Goal: Task Accomplishment & Management: Manage account settings

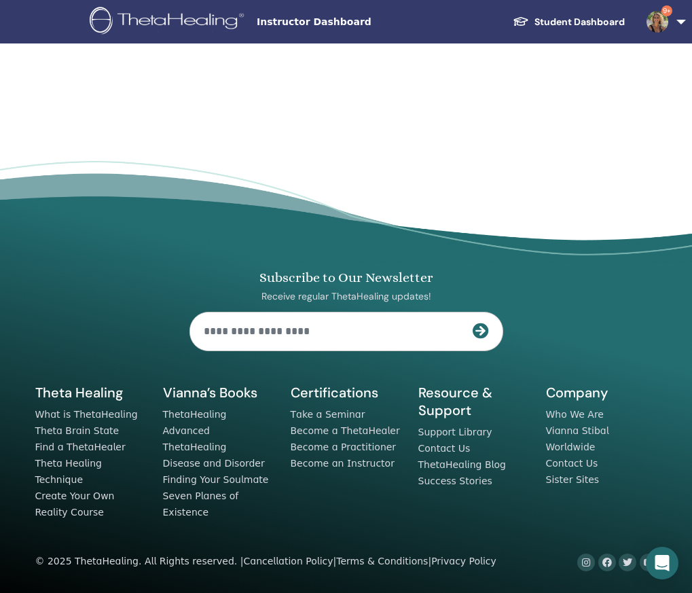
click at [564, 20] on link "Student Dashboard" at bounding box center [569, 22] width 134 height 25
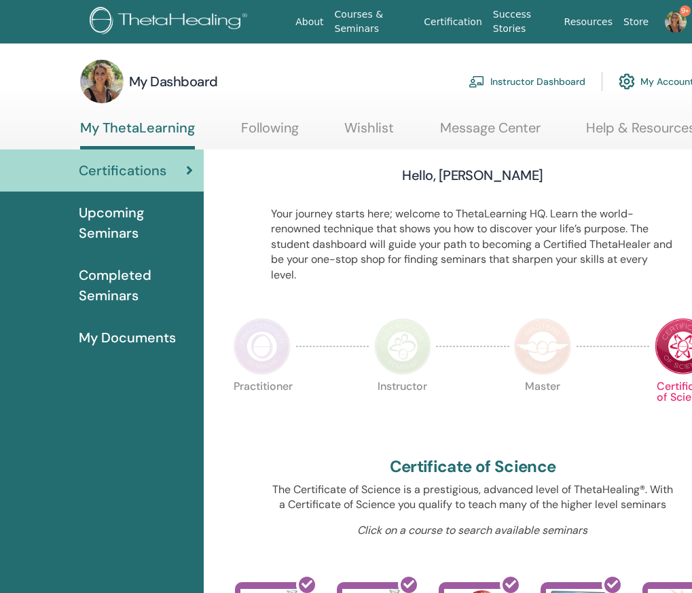
click at [532, 86] on link "Instructor Dashboard" at bounding box center [527, 82] width 117 height 30
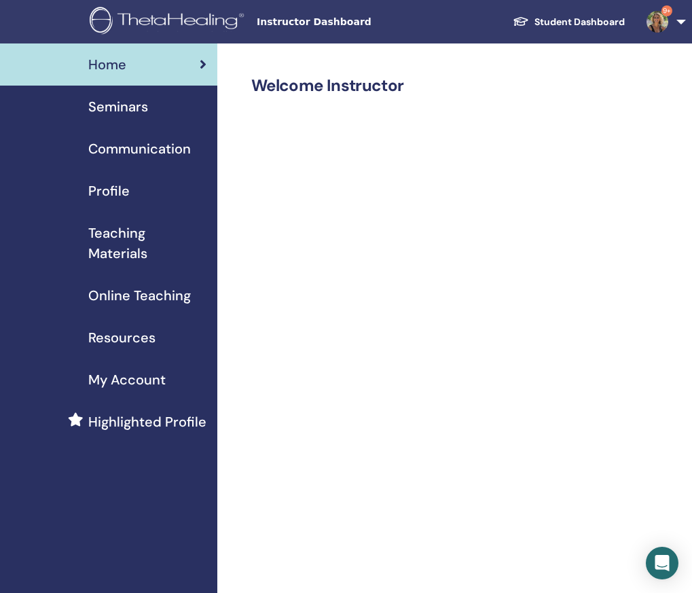
click at [117, 109] on span "Seminars" at bounding box center [118, 106] width 60 height 20
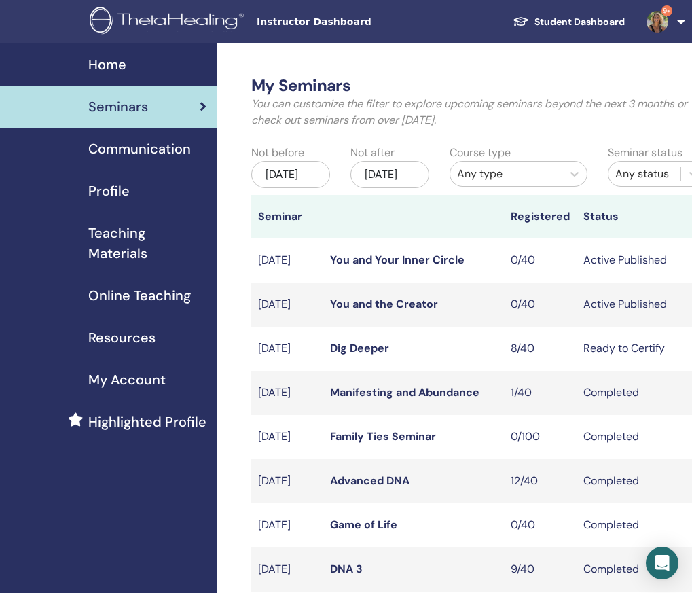
click at [377, 355] on link "Dig Deeper" at bounding box center [359, 348] width 59 height 14
click at [410, 311] on link "You and the Creator" at bounding box center [384, 304] width 108 height 14
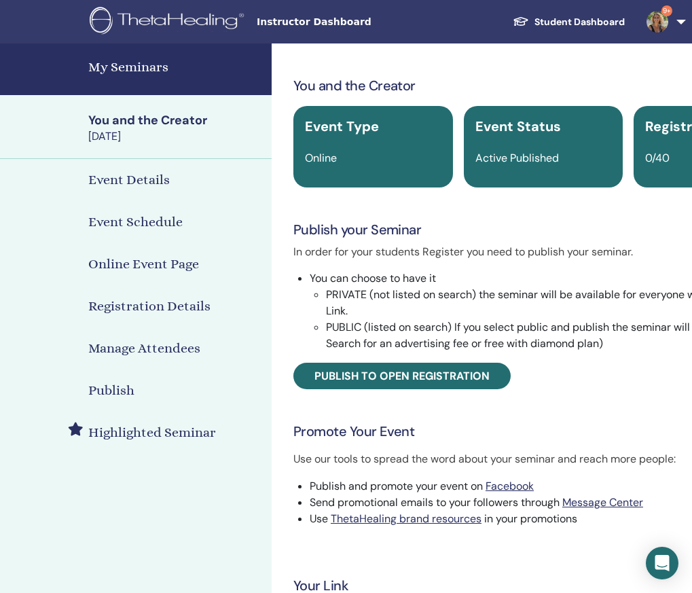
click at [137, 177] on h4 "Event Details" at bounding box center [128, 180] width 81 height 20
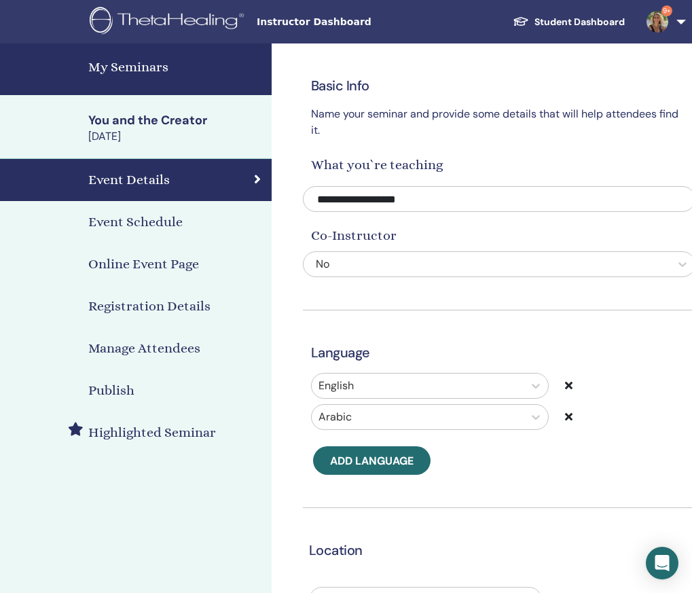
click at [146, 225] on h4 "Event Schedule" at bounding box center [135, 222] width 94 height 20
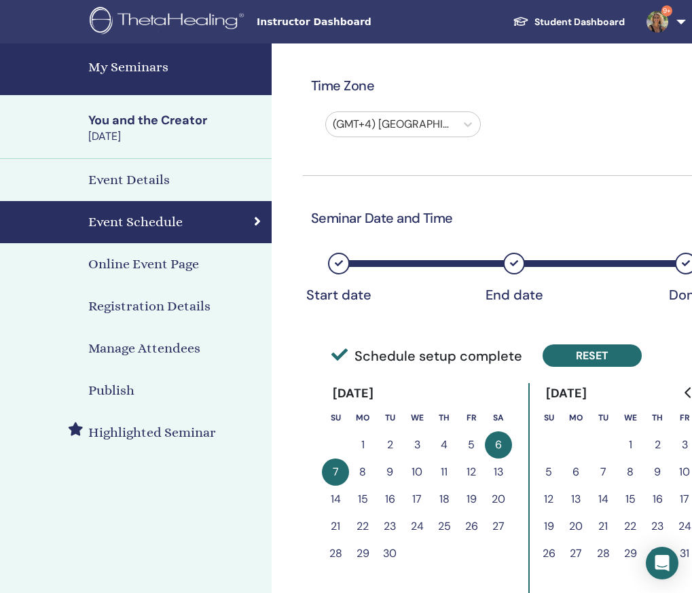
click at [595, 351] on button "Reset" at bounding box center [592, 355] width 99 height 22
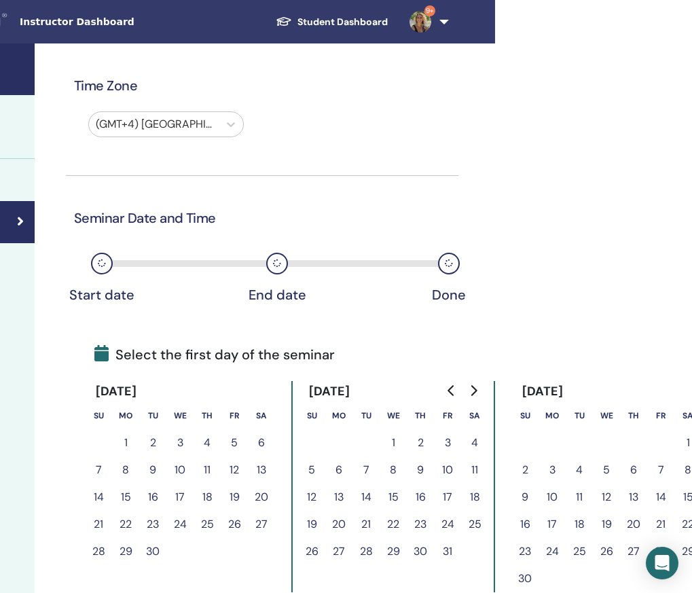
scroll to position [0, 246]
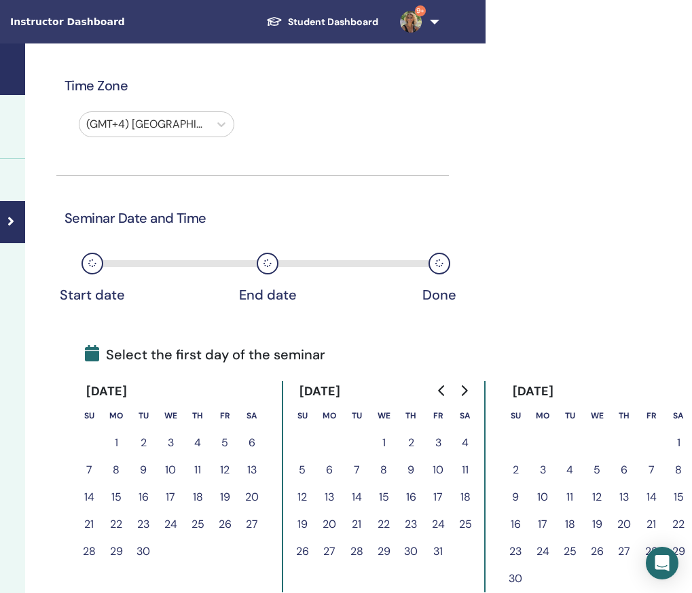
click at [678, 470] on button "8" at bounding box center [678, 469] width 27 height 27
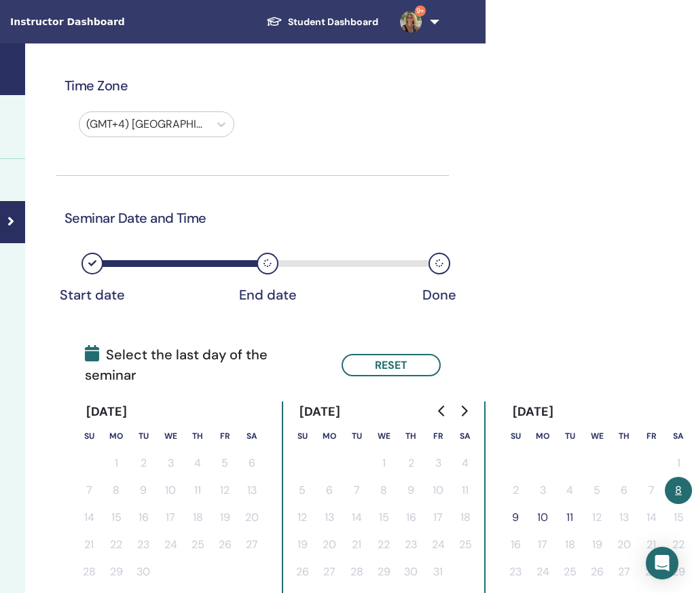
click at [512, 504] on button "9" at bounding box center [515, 517] width 27 height 27
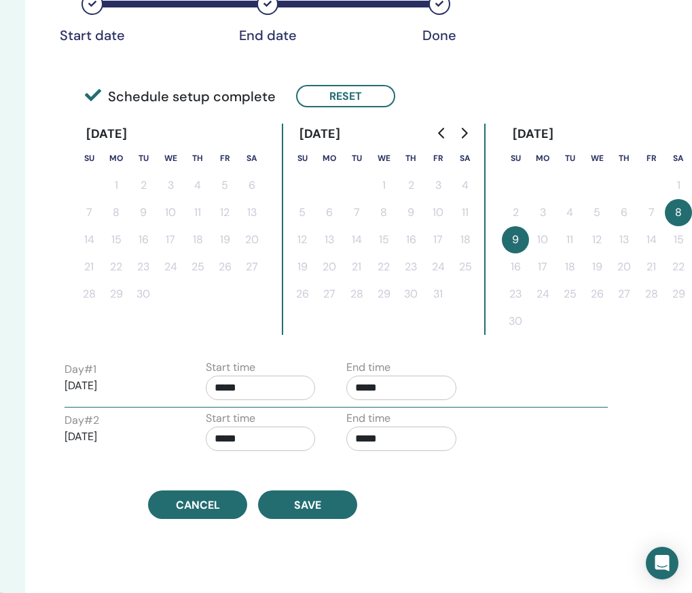
scroll to position [262, 246]
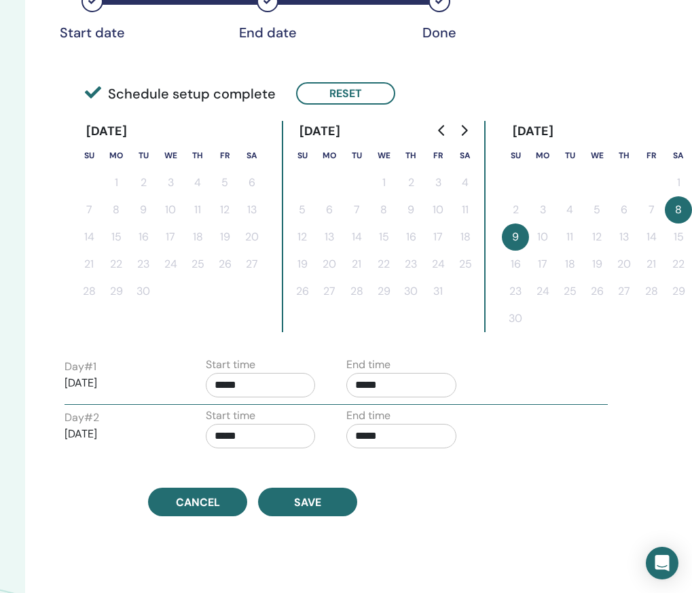
click at [261, 386] on input "*****" at bounding box center [261, 385] width 110 height 24
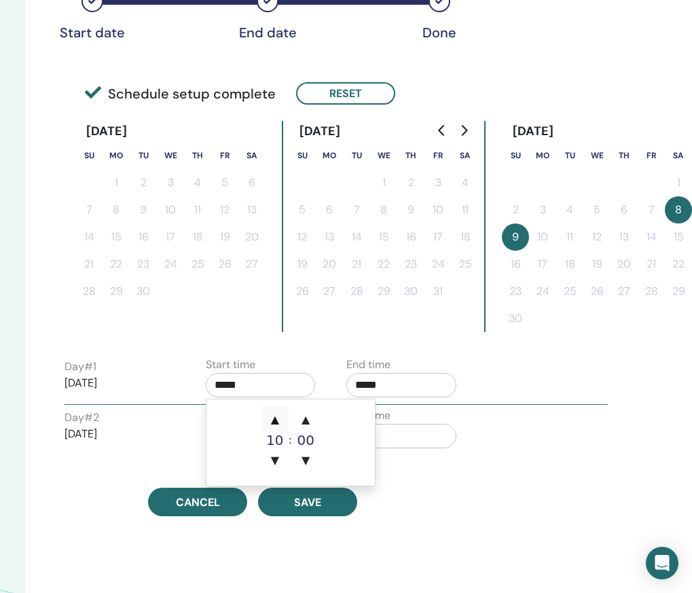
click at [277, 421] on span "▲" at bounding box center [274, 419] width 27 height 27
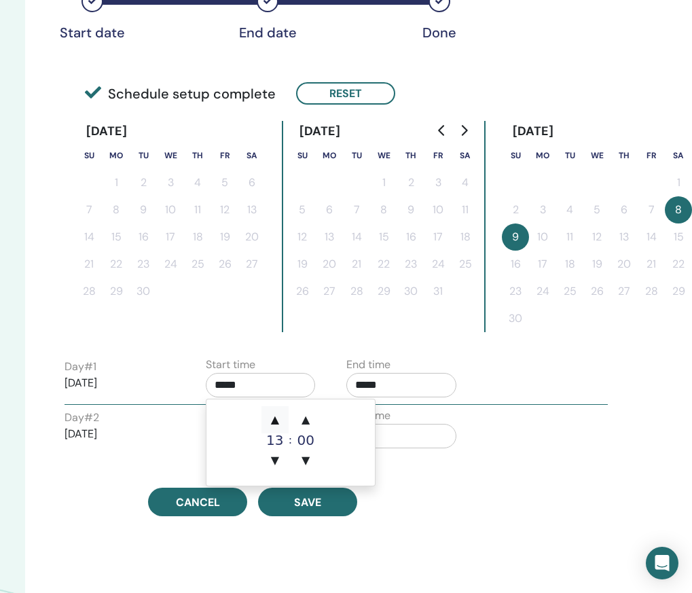
type input "*****"
click at [277, 421] on span "▲" at bounding box center [274, 419] width 27 height 27
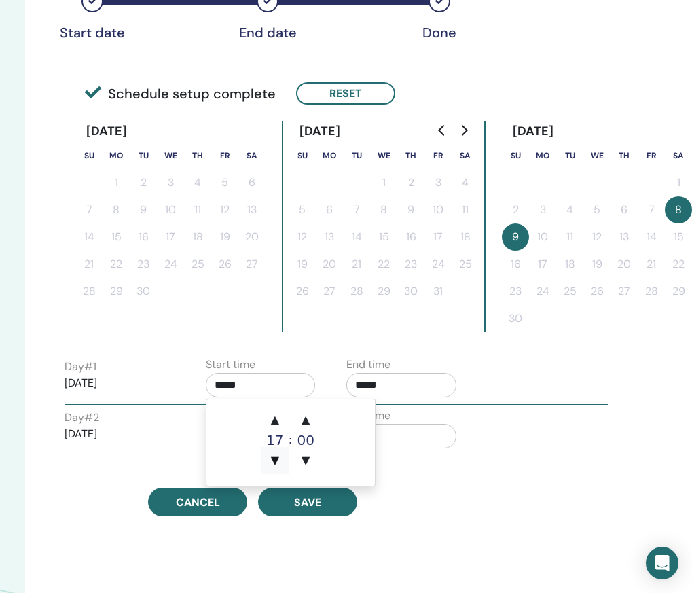
click at [275, 464] on span "▼" at bounding box center [274, 460] width 27 height 27
click at [393, 386] on input "*****" at bounding box center [401, 385] width 110 height 24
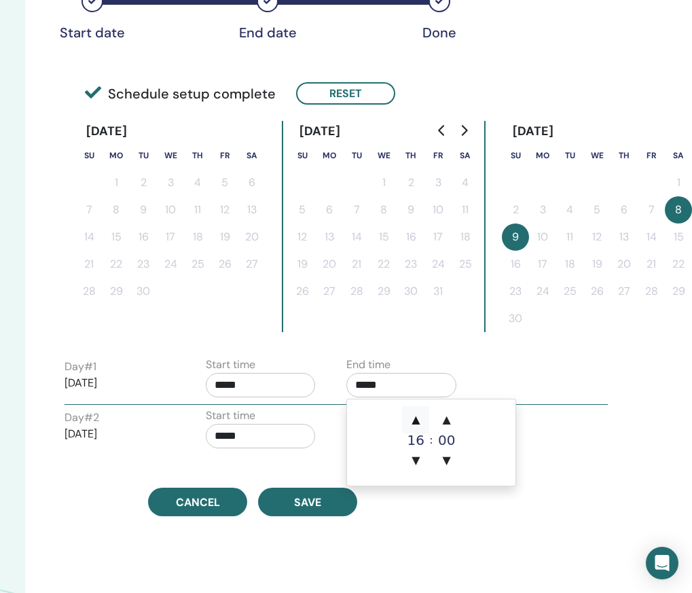
click at [414, 418] on span "▲" at bounding box center [415, 419] width 27 height 27
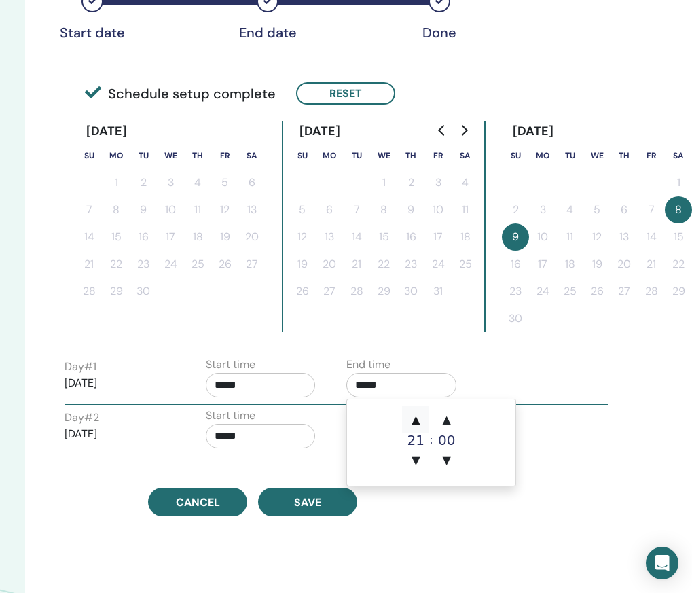
click at [415, 419] on span "▲" at bounding box center [415, 419] width 27 height 27
type input "*****"
click at [245, 385] on input "*****" at bounding box center [261, 385] width 110 height 24
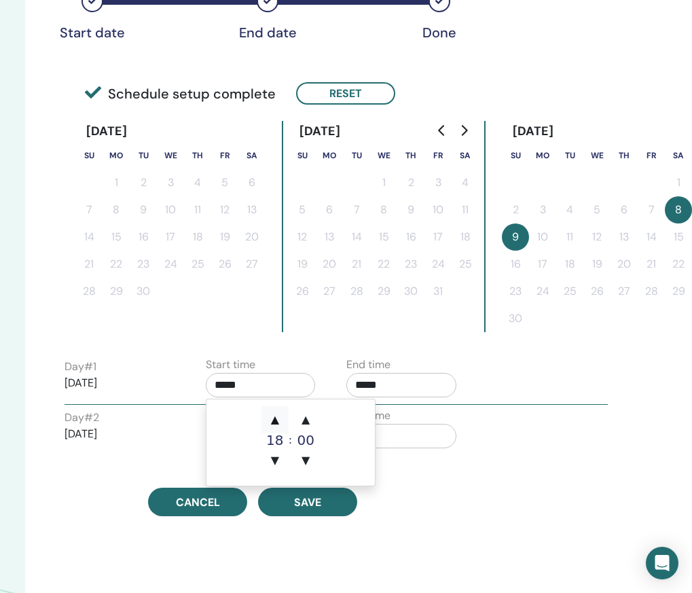
click at [276, 420] on span "▲" at bounding box center [274, 419] width 27 height 27
click at [278, 460] on span "▼" at bounding box center [274, 460] width 27 height 27
type input "*****"
click at [314, 339] on div "September 2025 Su Mo Tu We Th Fr Sa 1 2 3 4 5 6 7 8 9 10 11 12 13 14 15 16 17 1…" at bounding box center [252, 226] width 392 height 233
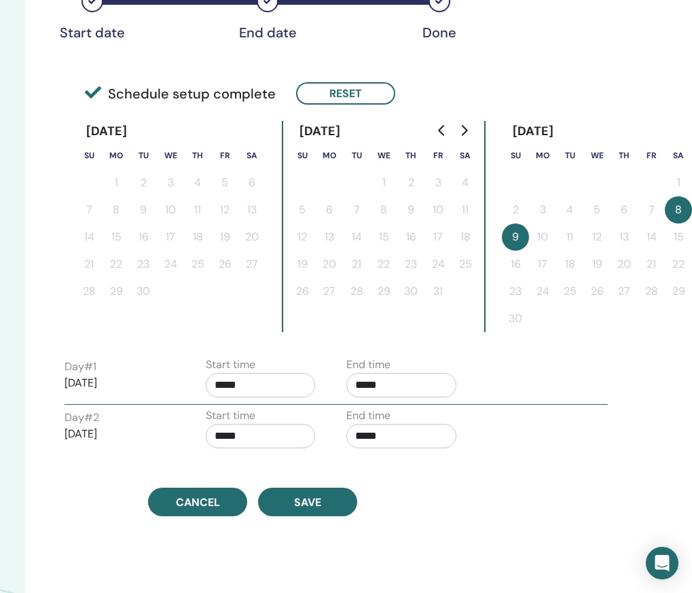
click at [256, 436] on input "*****" at bounding box center [261, 436] width 110 height 24
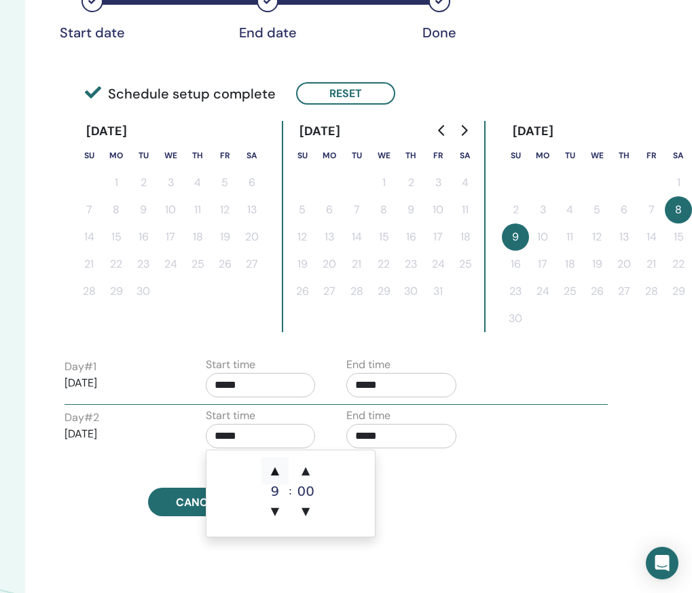
click at [274, 469] on span "▲" at bounding box center [274, 470] width 27 height 27
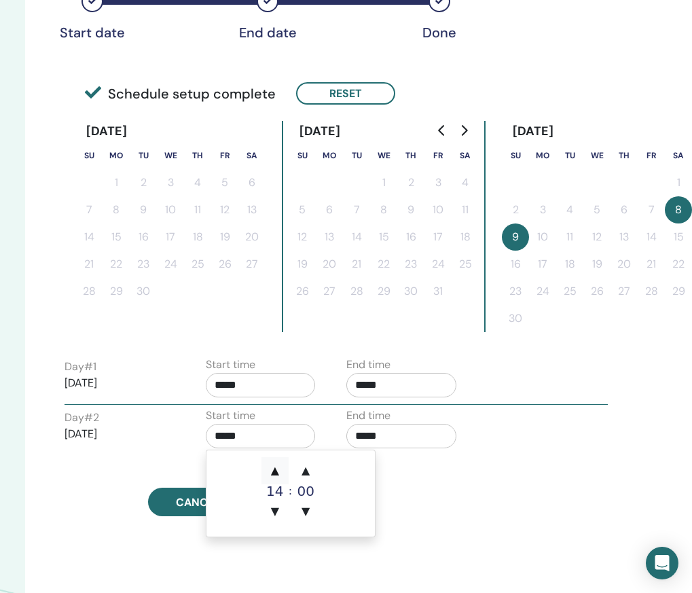
type input "*****"
click at [387, 438] on input "*****" at bounding box center [401, 436] width 110 height 24
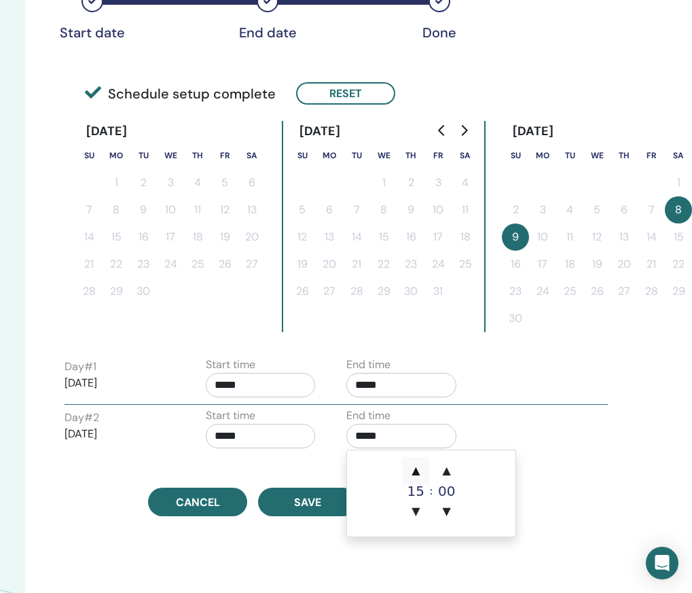
click at [414, 473] on span "▲" at bounding box center [415, 470] width 27 height 27
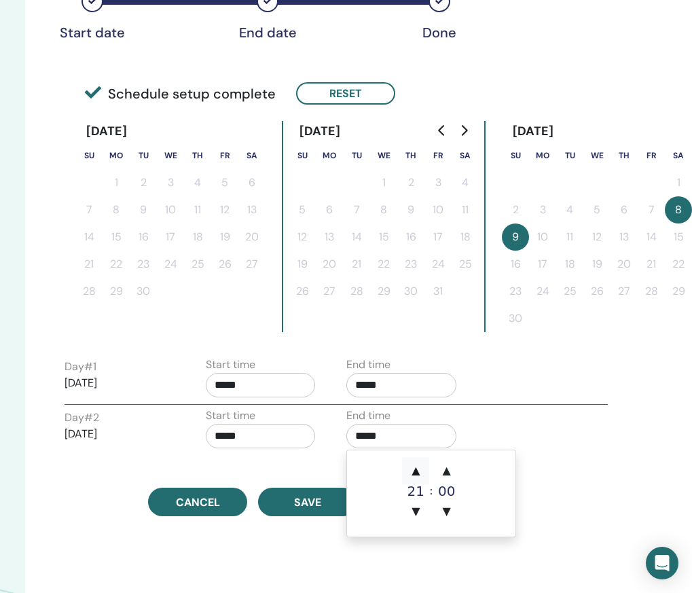
click at [414, 473] on span "▲" at bounding box center [415, 470] width 27 height 27
type input "*****"
click at [275, 439] on input "*****" at bounding box center [261, 436] width 110 height 24
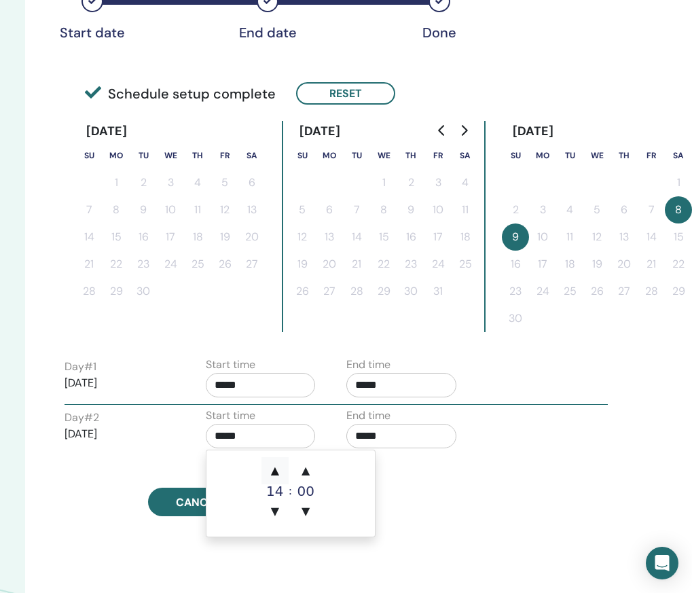
click at [280, 471] on span "▲" at bounding box center [274, 470] width 27 height 27
type input "*****"
click at [445, 483] on div "Time Zone (GMT+4) Asia/Dubai Seminar Date and Time Start date End date Done Sch…" at bounding box center [252, 148] width 392 height 735
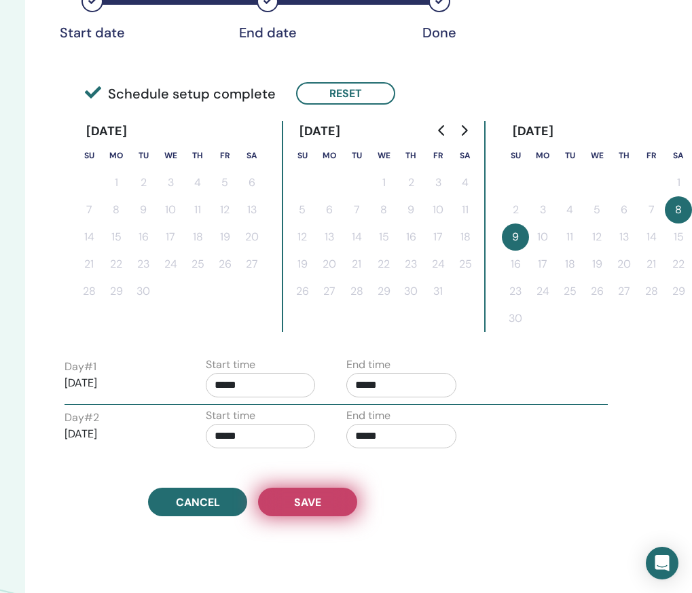
click at [315, 500] on span "Save" at bounding box center [307, 502] width 27 height 14
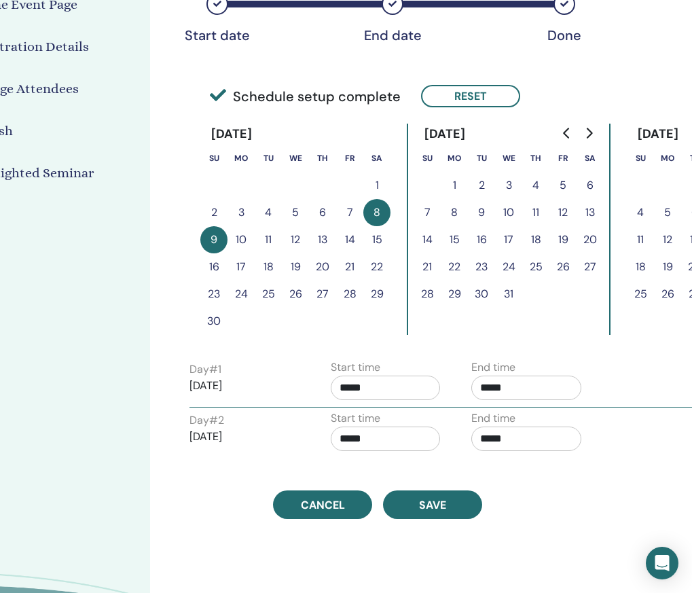
scroll to position [262, 123]
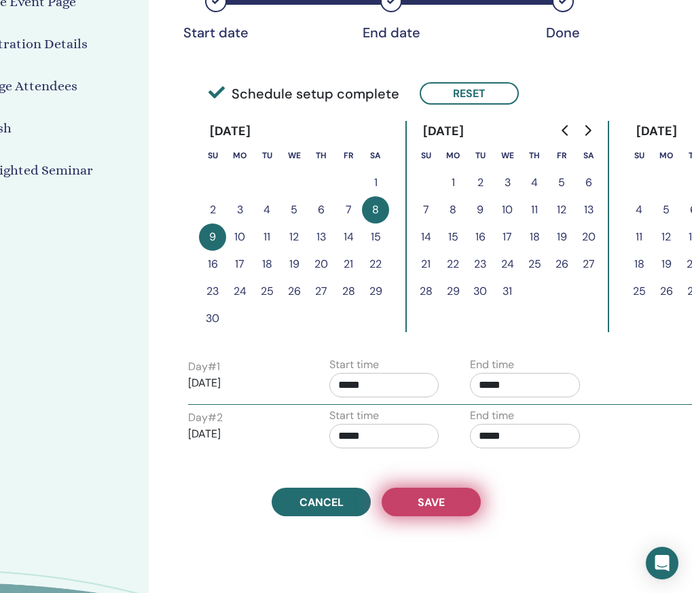
click at [443, 500] on span "Save" at bounding box center [431, 502] width 27 height 14
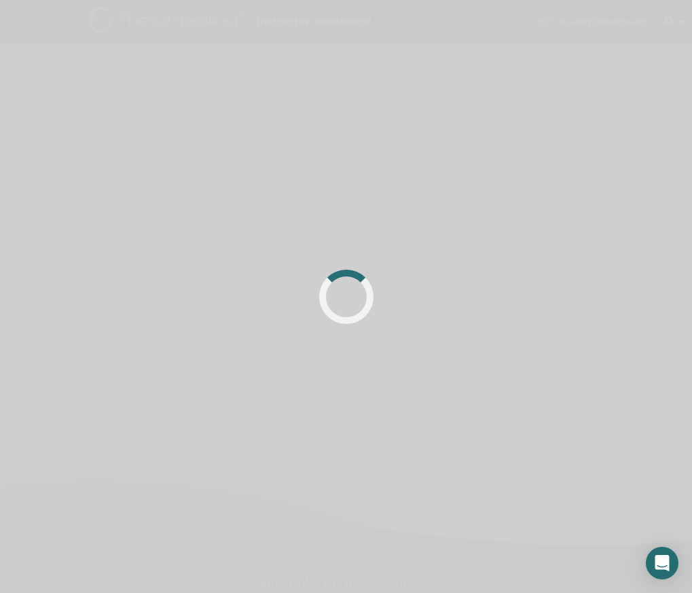
scroll to position [0, 40]
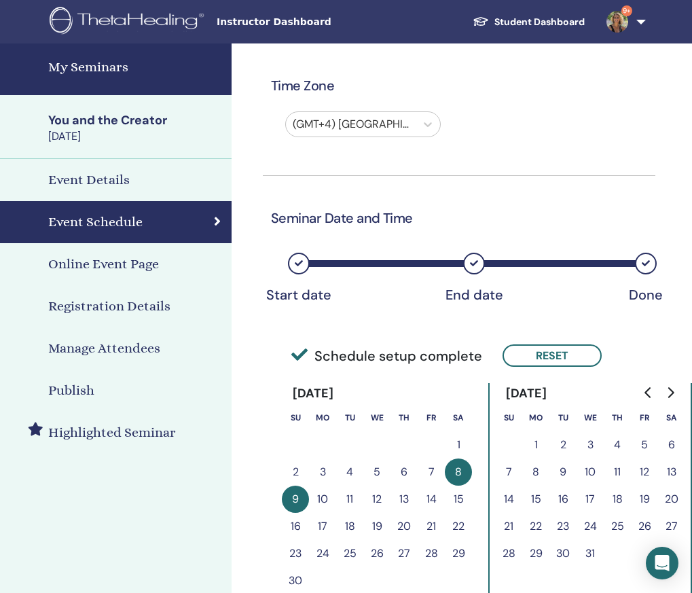
click at [90, 65] on h4 "My Seminars" at bounding box center [135, 67] width 175 height 20
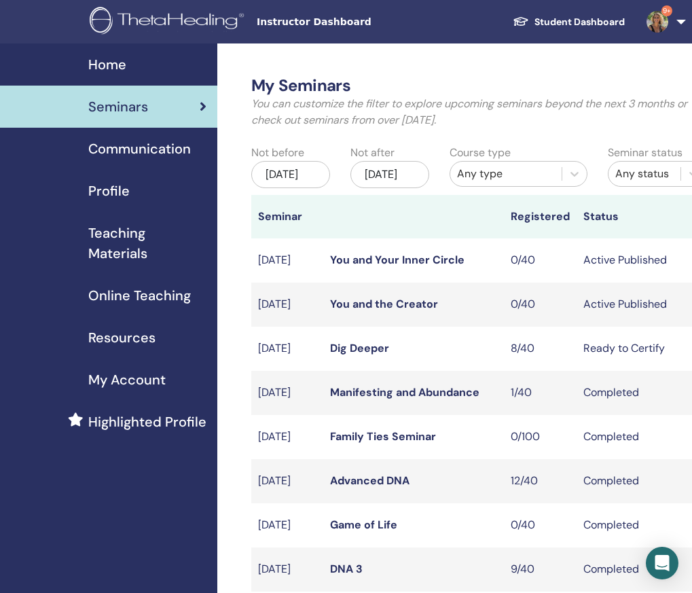
click at [400, 267] on link "You and Your Inner Circle" at bounding box center [397, 260] width 134 height 14
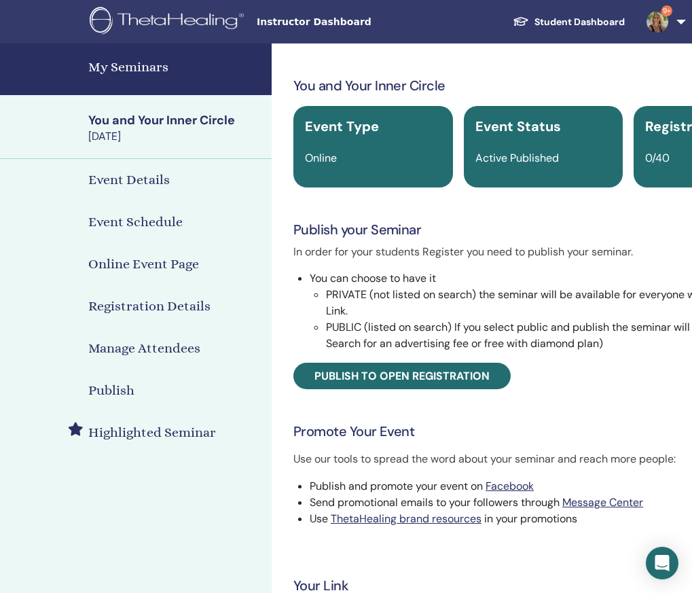
click at [118, 69] on h4 "My Seminars" at bounding box center [175, 67] width 175 height 20
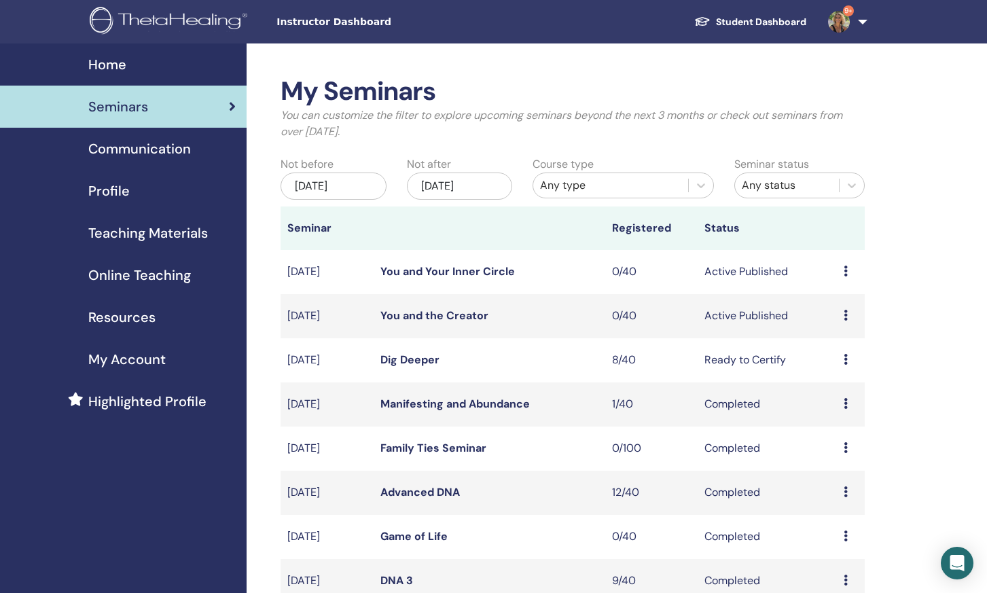
click at [691, 272] on icon at bounding box center [845, 271] width 4 height 11
click at [691, 342] on p "Cancel" at bounding box center [839, 344] width 52 height 16
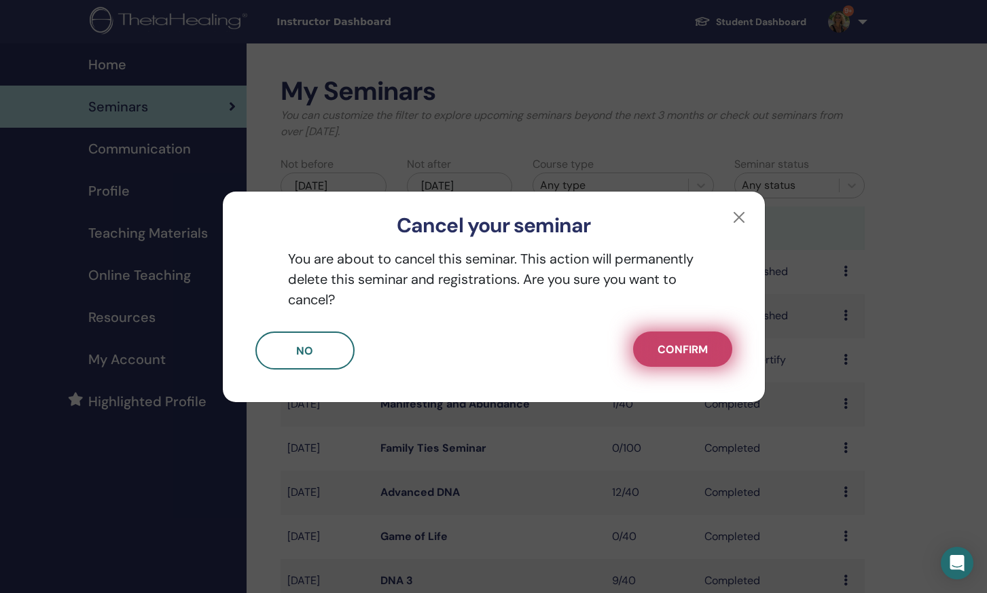
click at [660, 345] on span "Confirm" at bounding box center [682, 349] width 50 height 14
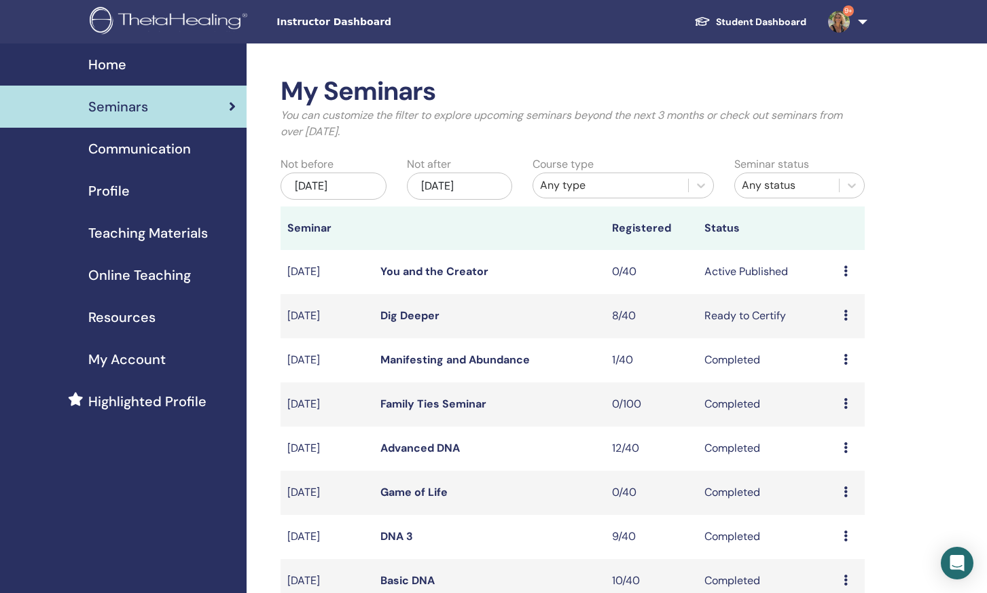
click at [416, 316] on link "Dig Deeper" at bounding box center [409, 315] width 59 height 14
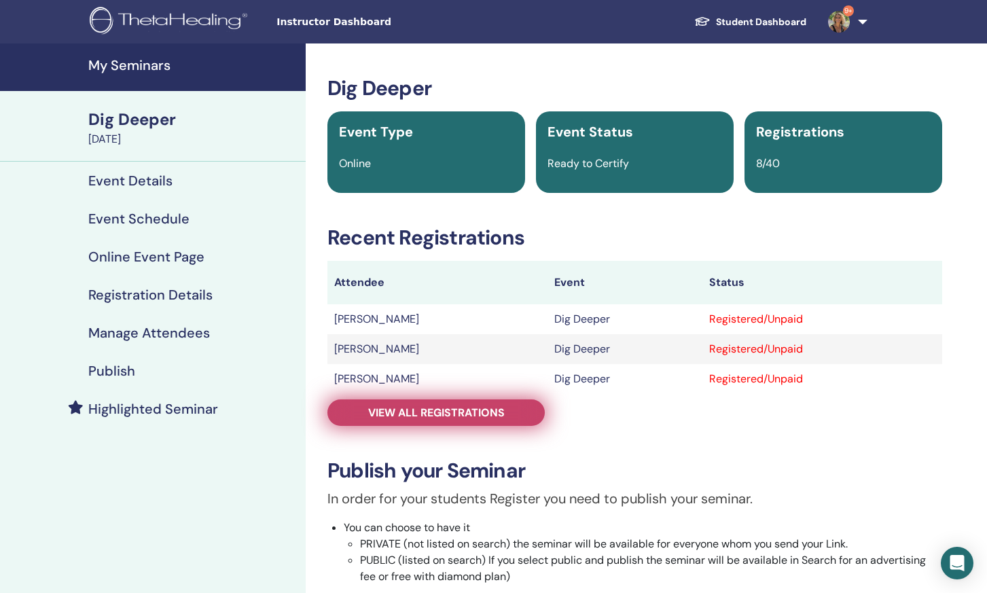
click at [423, 417] on span "View all registrations" at bounding box center [436, 412] width 136 height 14
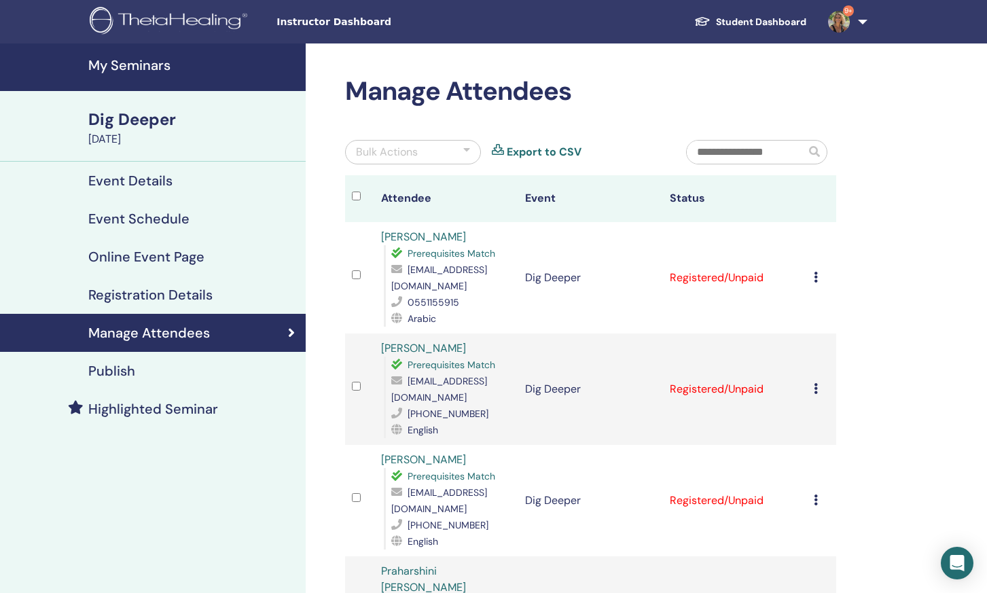
click at [359, 379] on div at bounding box center [360, 389] width 16 height 20
click at [812, 270] on td "Cancel Registration Do not auto-certify Mark as Paid Mark as Unpaid Mark as Abs…" at bounding box center [821, 277] width 29 height 111
click at [819, 270] on div "Cancel Registration Do not auto-certify Mark as Paid Mark as Unpaid Mark as Abs…" at bounding box center [821, 278] width 16 height 16
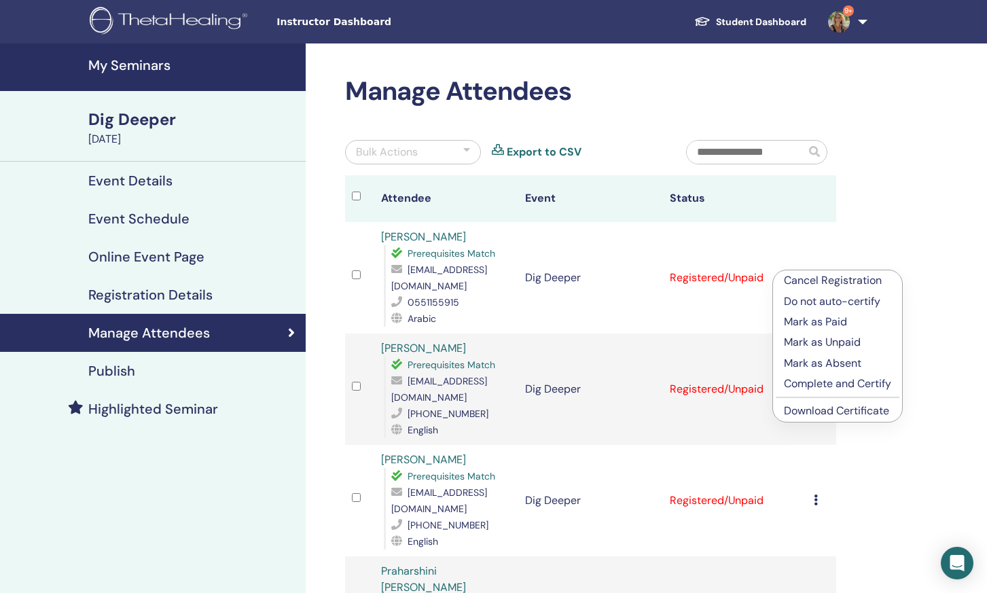
click at [851, 384] on p "Complete and Certify" at bounding box center [837, 384] width 107 height 16
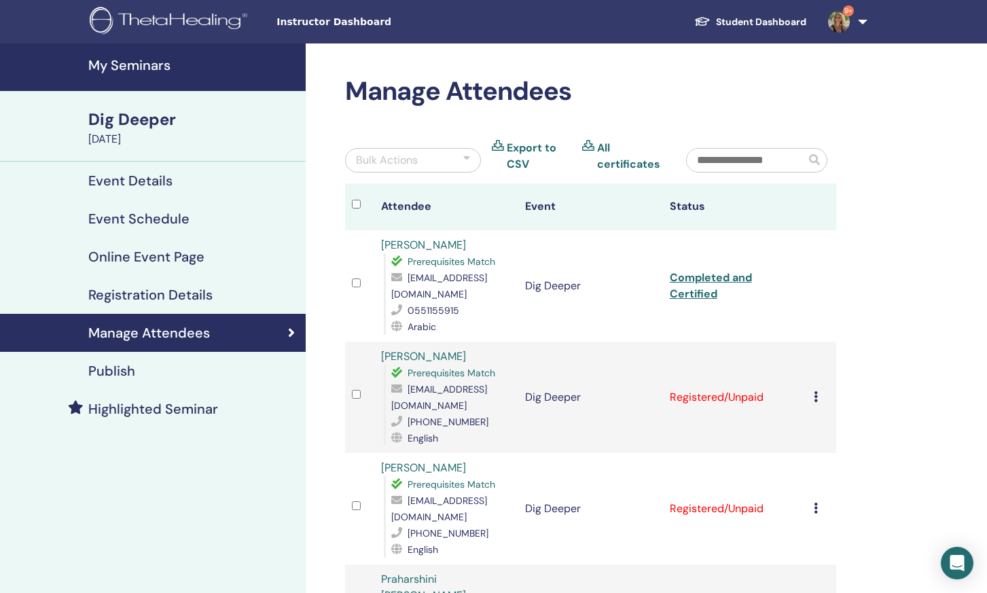
click at [816, 391] on icon at bounding box center [815, 396] width 4 height 11
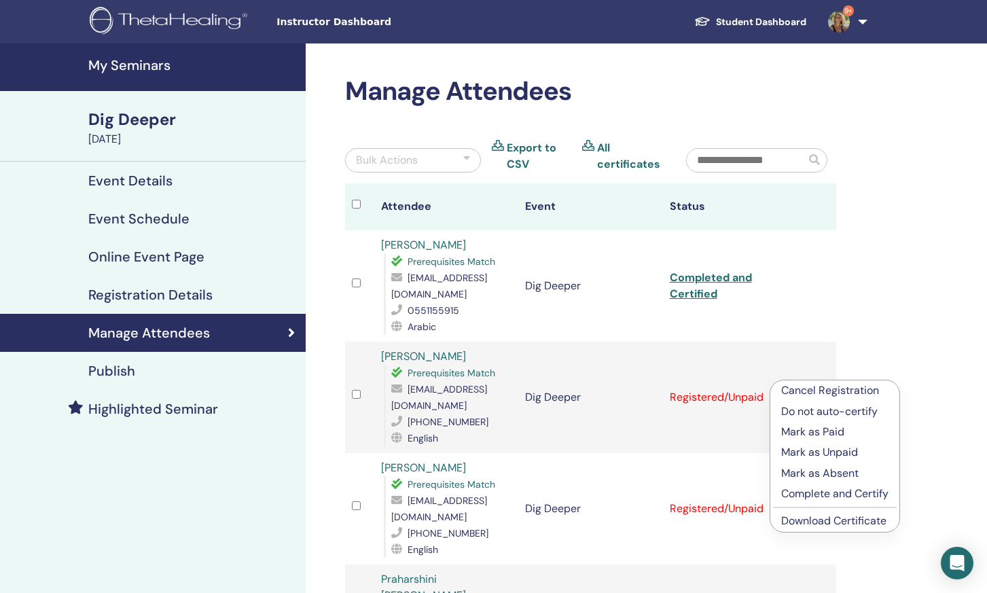
click at [823, 493] on p "Complete and Certify" at bounding box center [834, 494] width 107 height 16
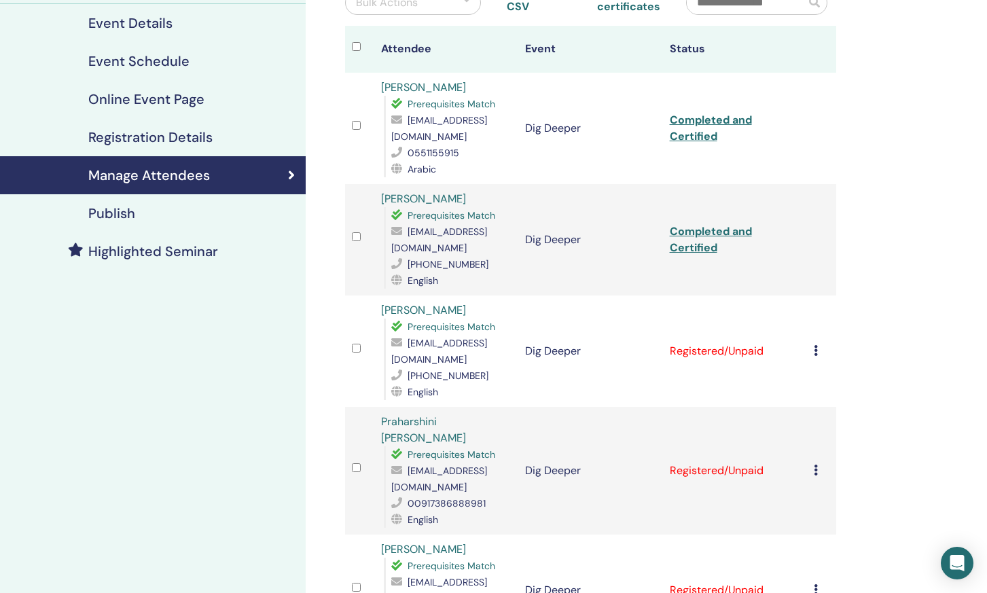
scroll to position [188, 0]
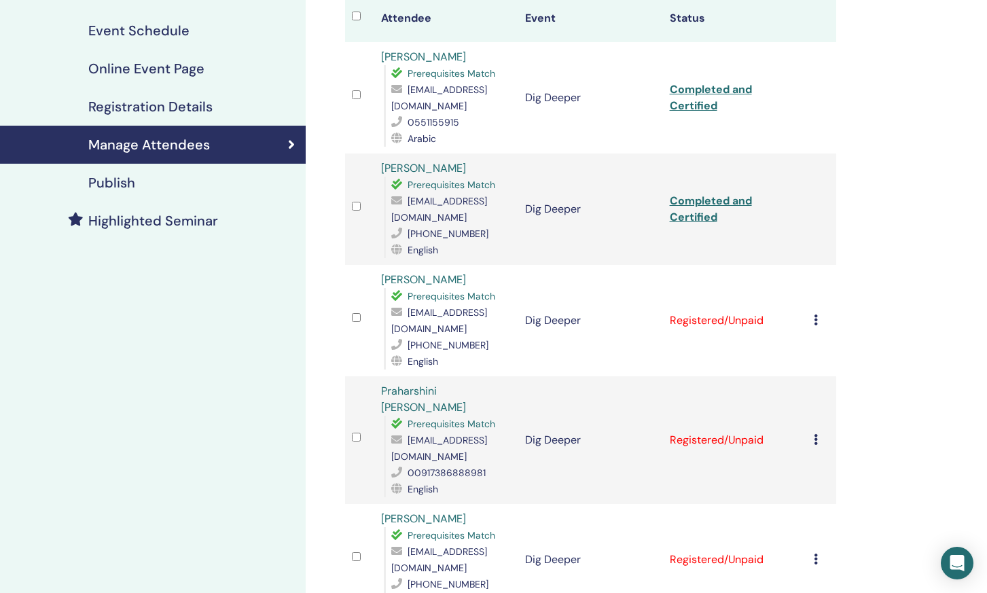
click at [814, 314] on icon at bounding box center [815, 319] width 4 height 11
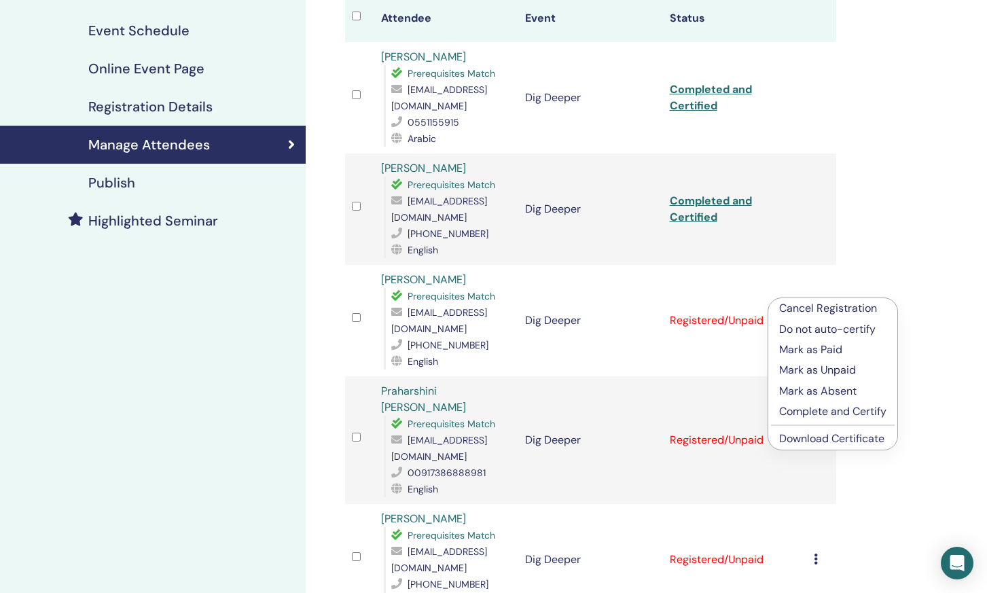
click at [813, 412] on p "Complete and Certify" at bounding box center [832, 411] width 107 height 16
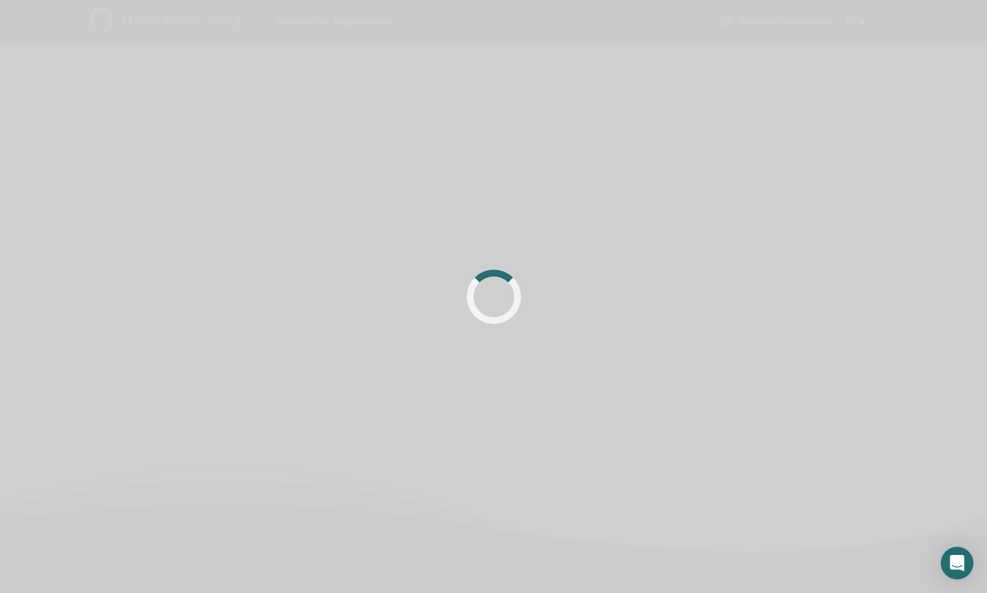
scroll to position [188, 0]
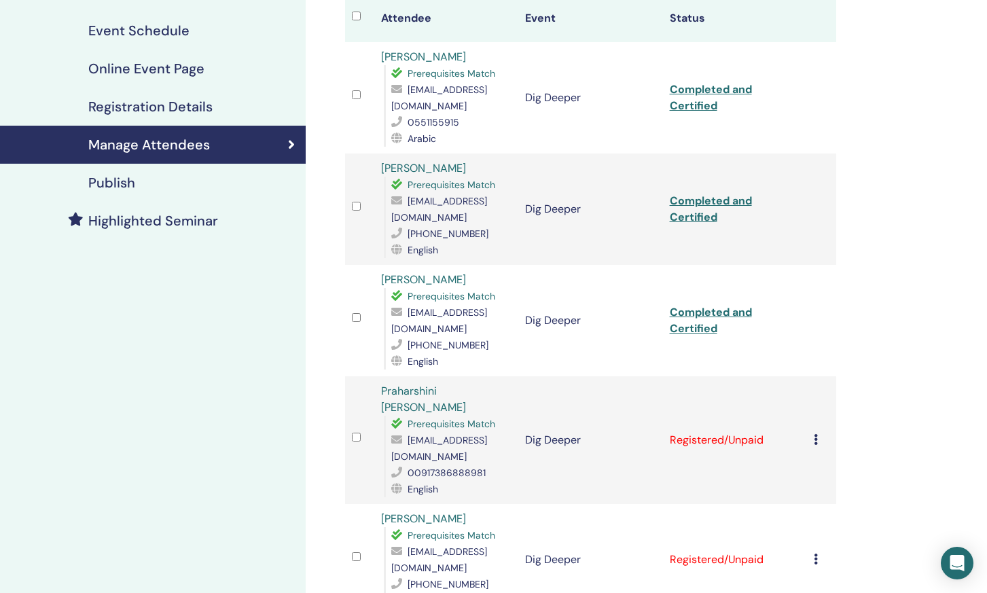
click at [816, 434] on icon at bounding box center [815, 439] width 4 height 11
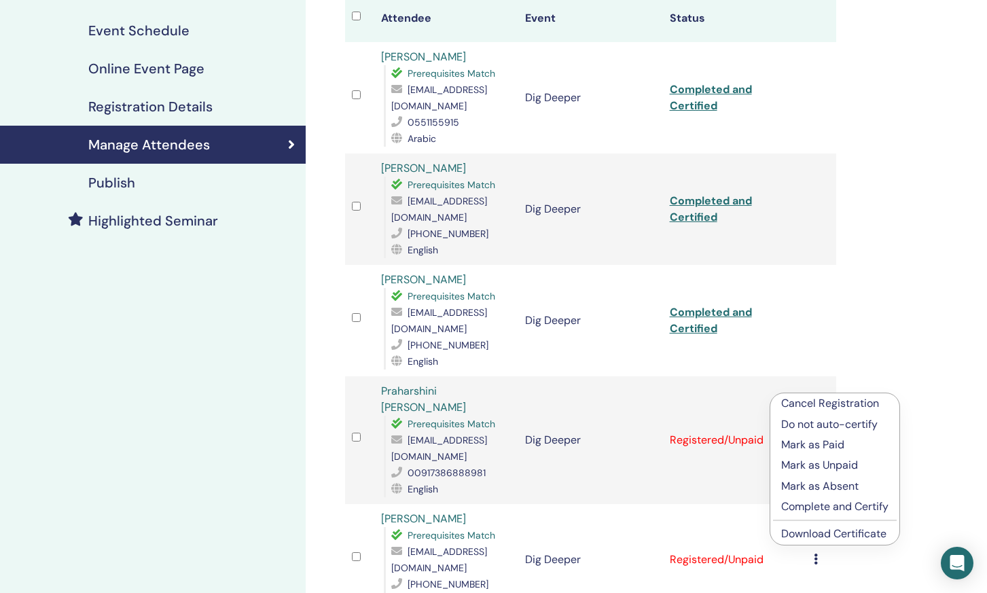
click at [816, 508] on p "Complete and Certify" at bounding box center [834, 506] width 107 height 16
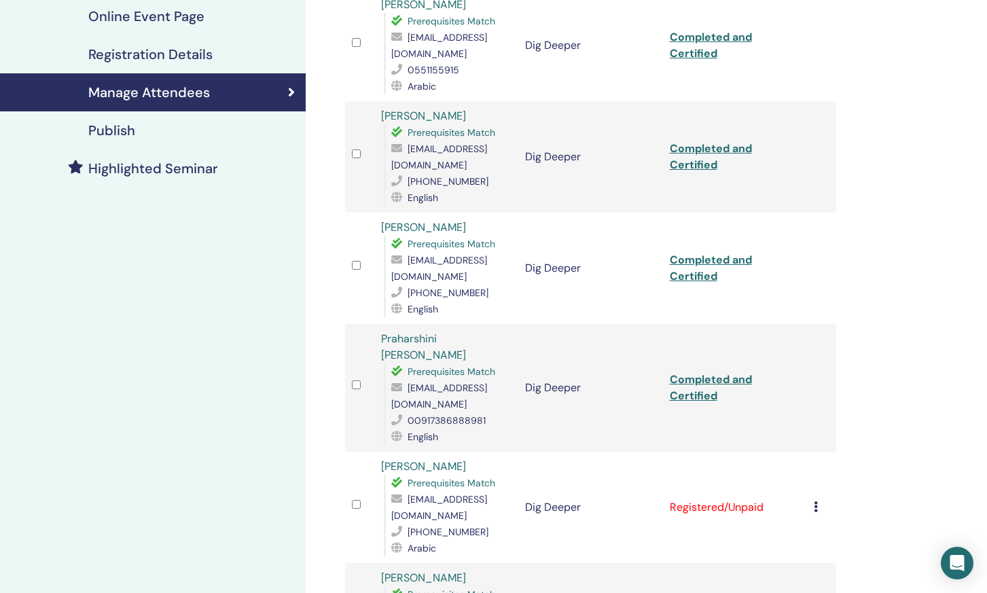
scroll to position [253, 0]
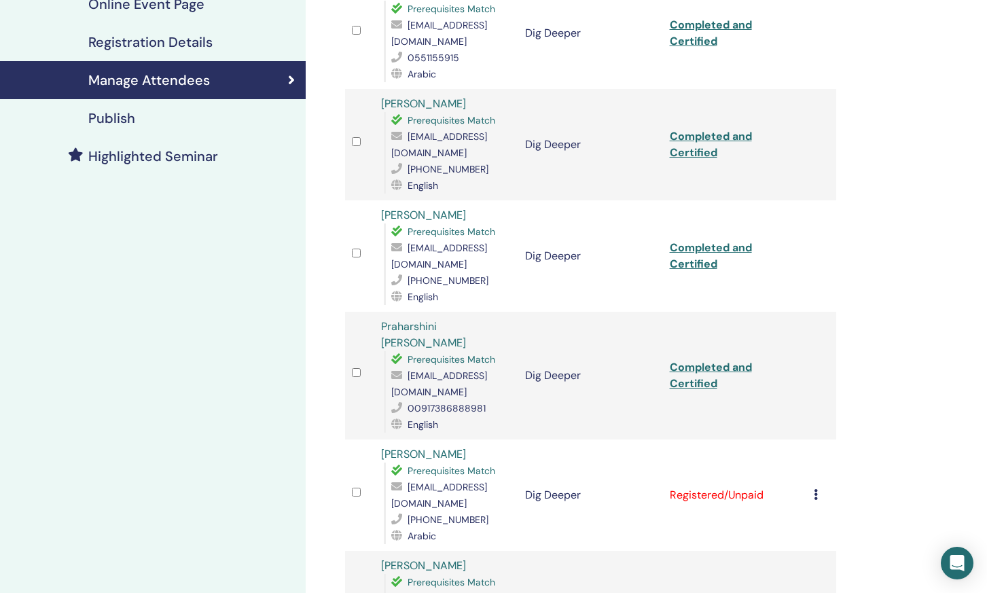
click at [818, 487] on div "Cancel Registration Do not auto-certify Mark as Paid Mark as Unpaid Mark as Abs…" at bounding box center [821, 495] width 16 height 16
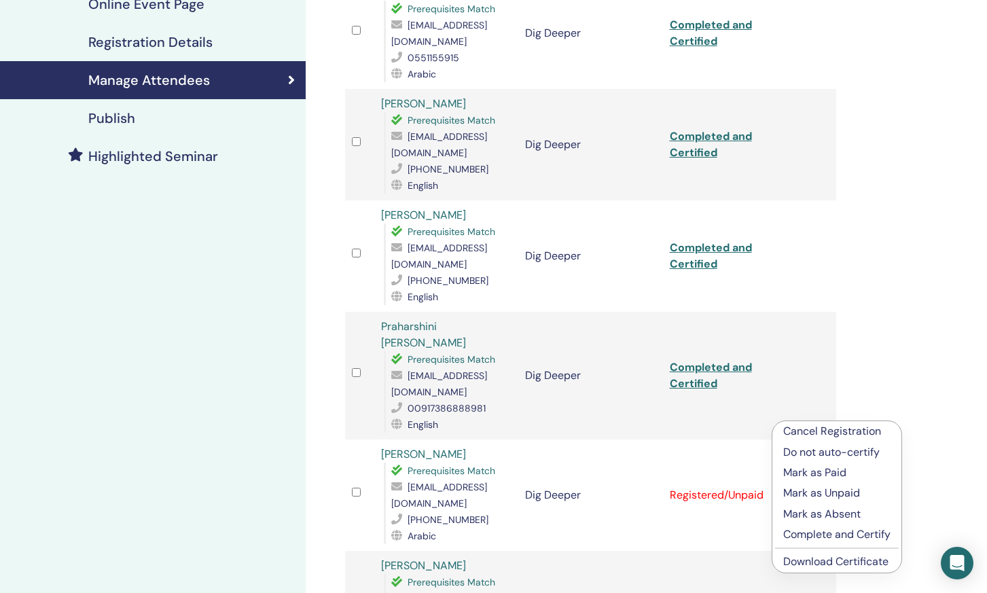
click at [803, 534] on p "Complete and Certify" at bounding box center [836, 534] width 107 height 16
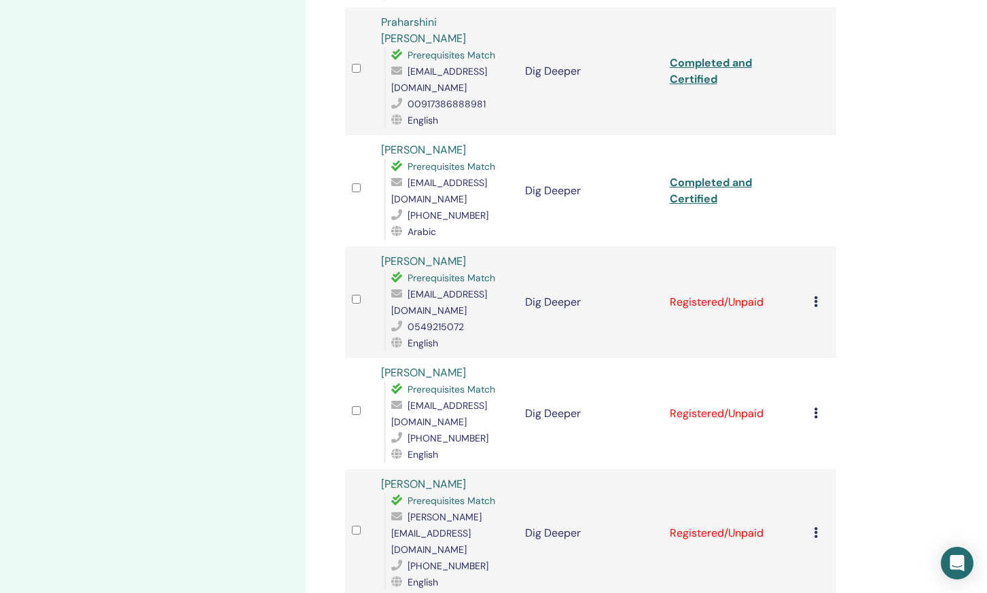
scroll to position [559, 0]
click at [816, 294] on icon at bounding box center [815, 299] width 4 height 11
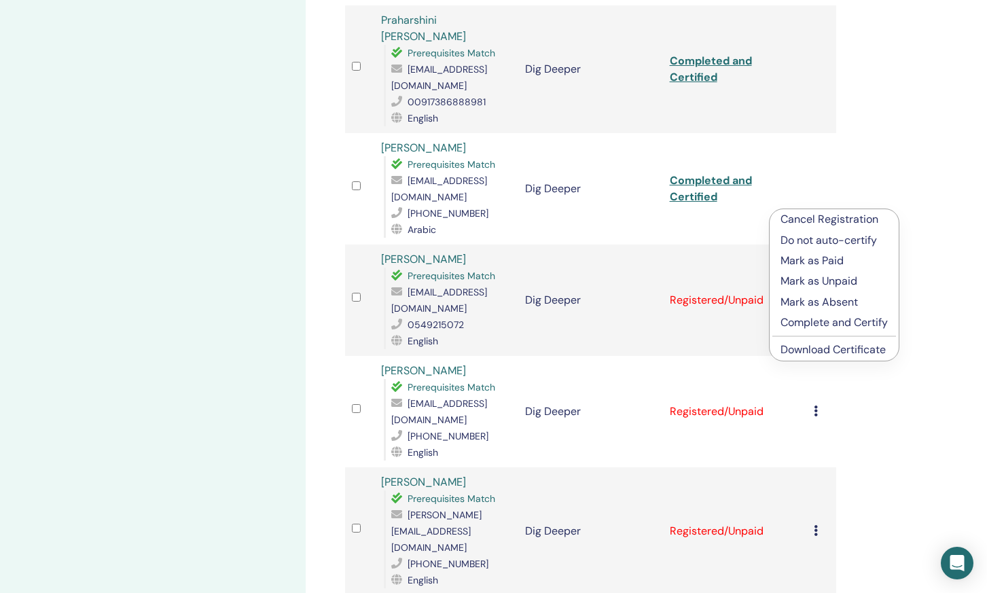
click at [824, 321] on p "Complete and Certify" at bounding box center [833, 322] width 107 height 16
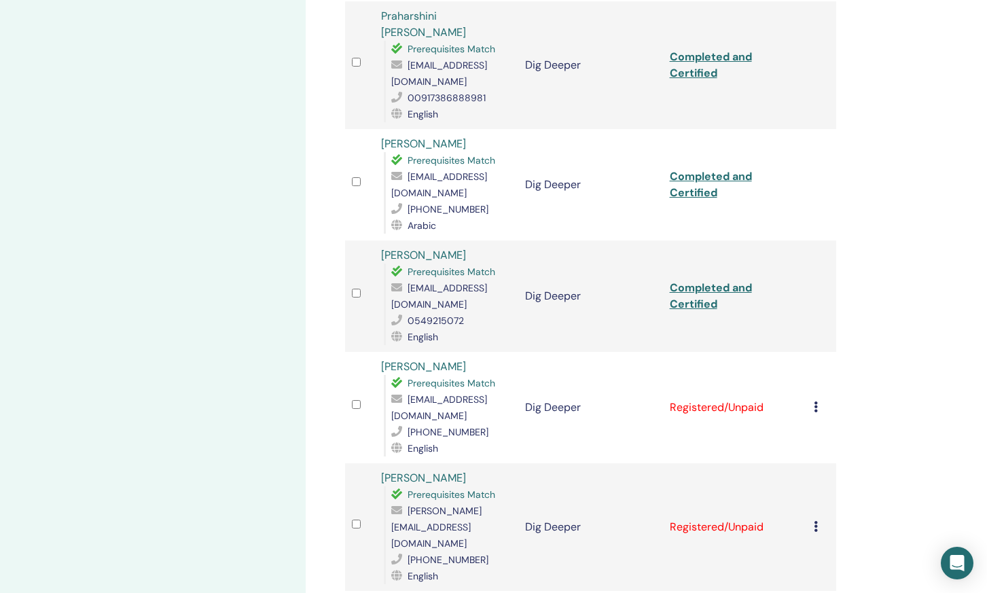
scroll to position [593, 0]
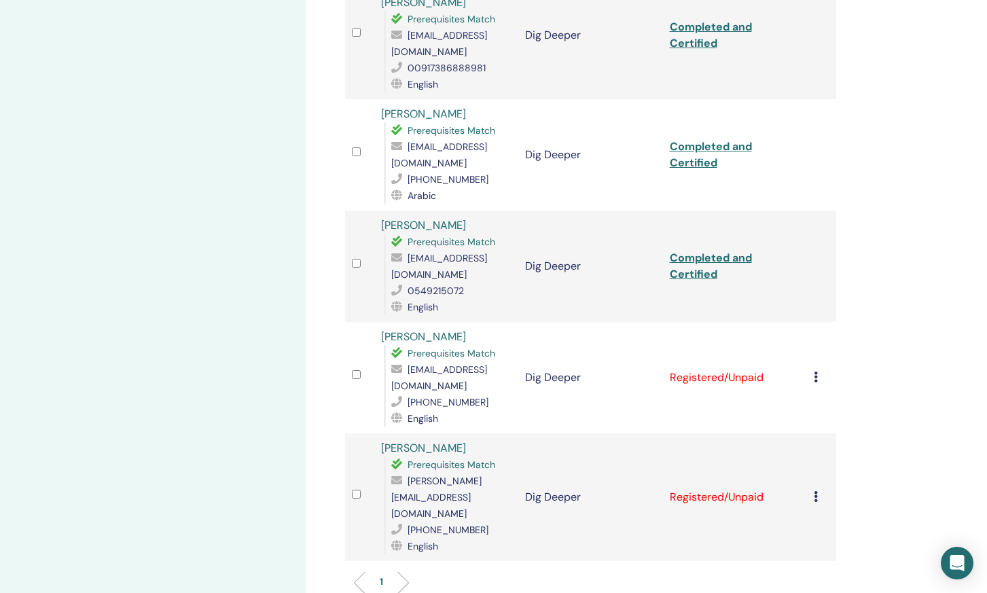
click at [816, 371] on icon at bounding box center [815, 376] width 4 height 11
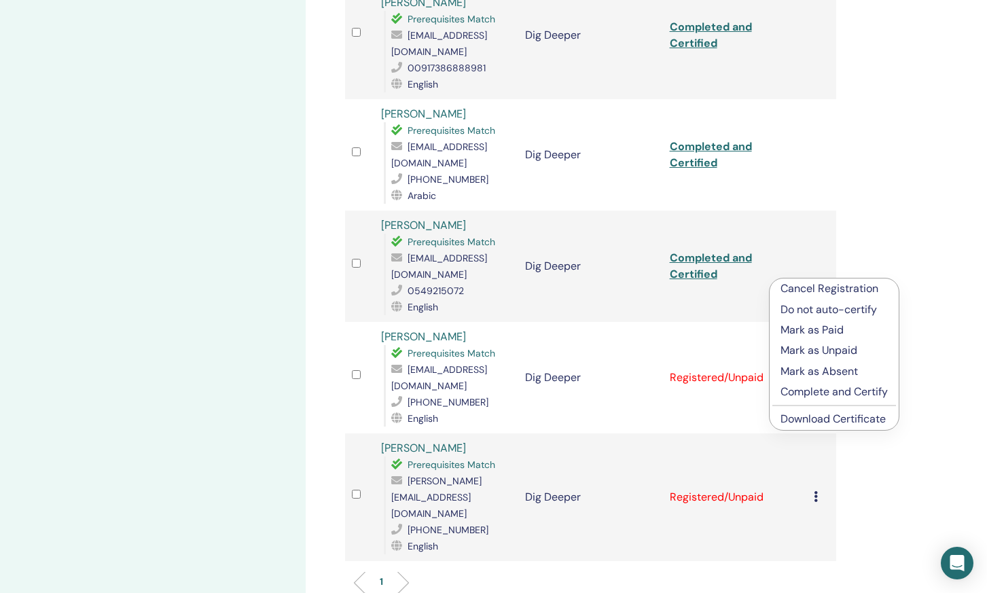
click at [831, 391] on p "Complete and Certify" at bounding box center [833, 392] width 107 height 16
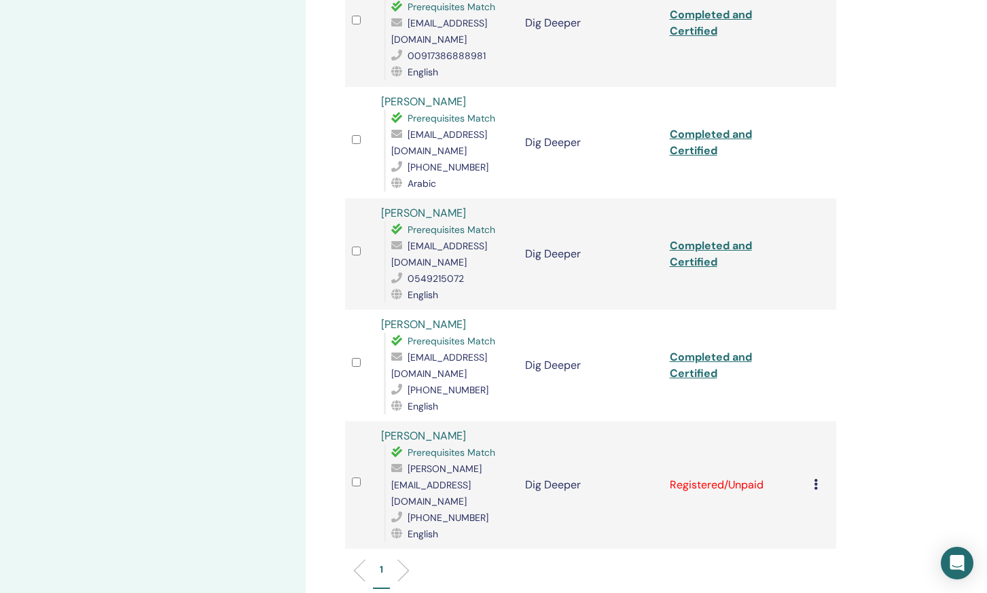
scroll to position [617, 0]
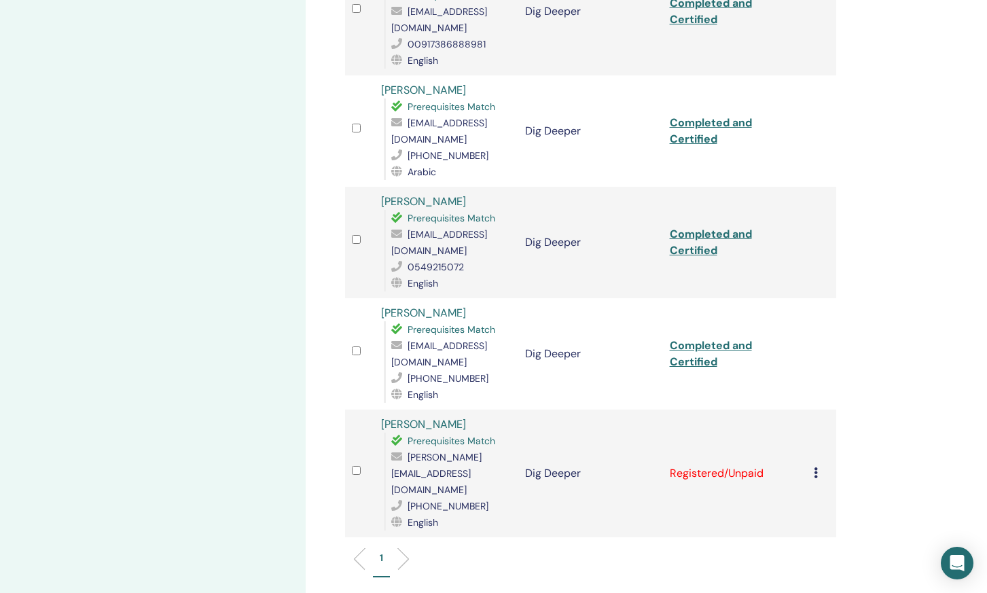
click at [810, 409] on td "Cancel Registration Do not auto-certify Mark as Paid Mark as Unpaid Mark as Abs…" at bounding box center [821, 473] width 29 height 128
click at [816, 467] on icon at bounding box center [815, 472] width 4 height 11
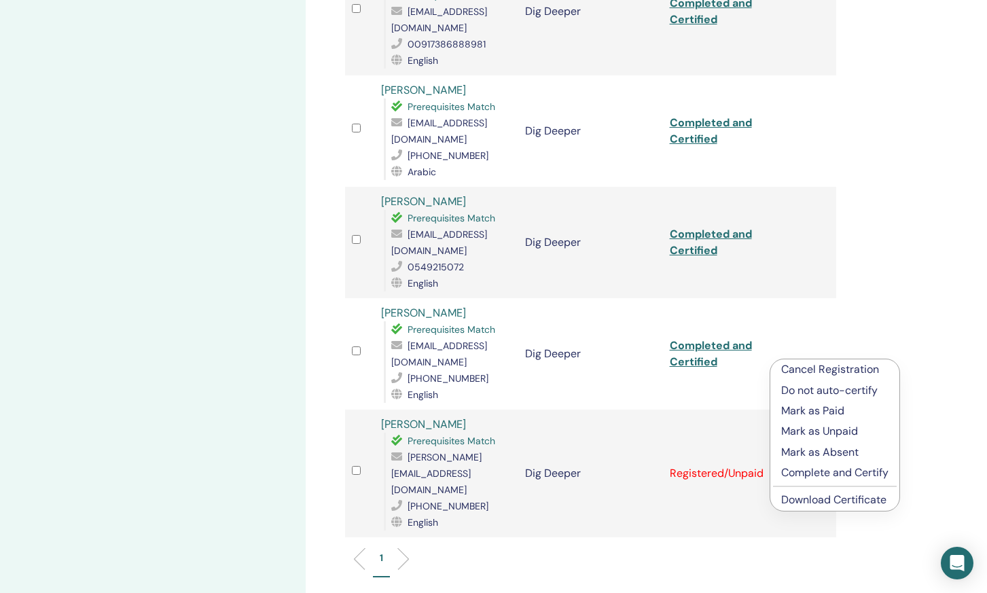
click at [819, 473] on p "Complete and Certify" at bounding box center [834, 472] width 107 height 16
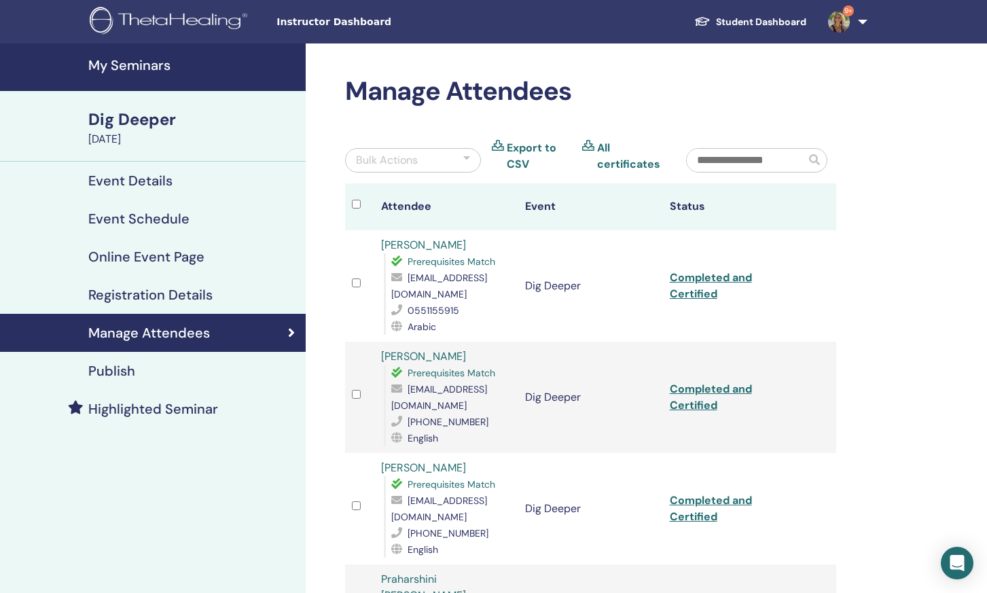
click at [120, 67] on h4 "My Seminars" at bounding box center [192, 65] width 209 height 16
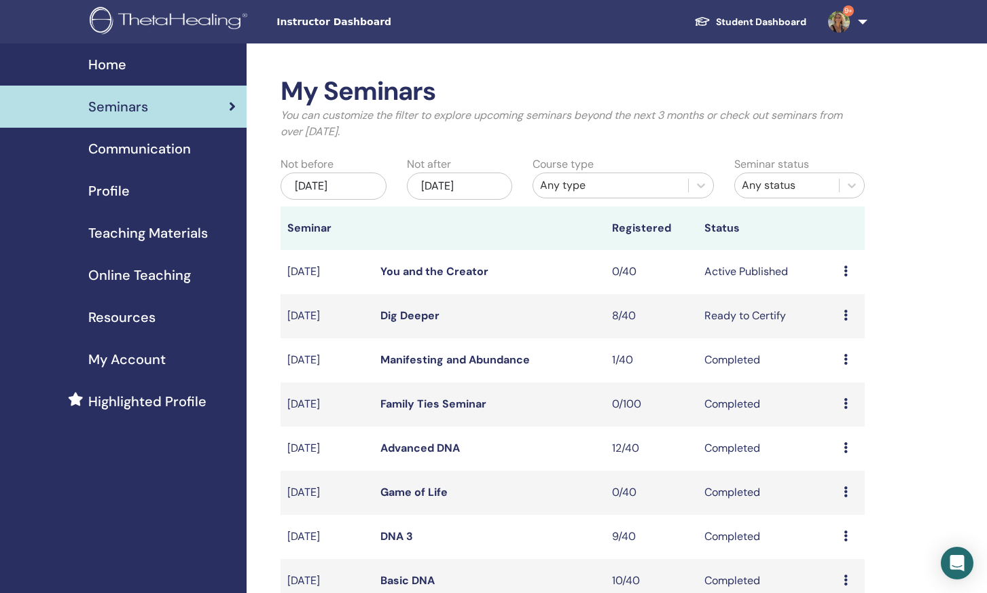
click at [392, 274] on link "You and the Creator" at bounding box center [434, 271] width 108 height 14
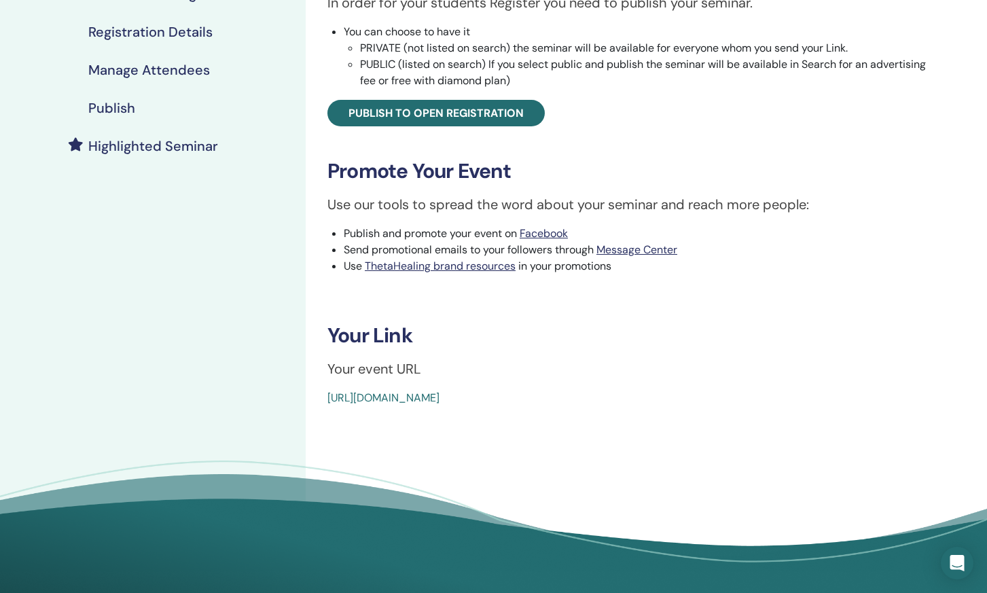
scroll to position [264, 0]
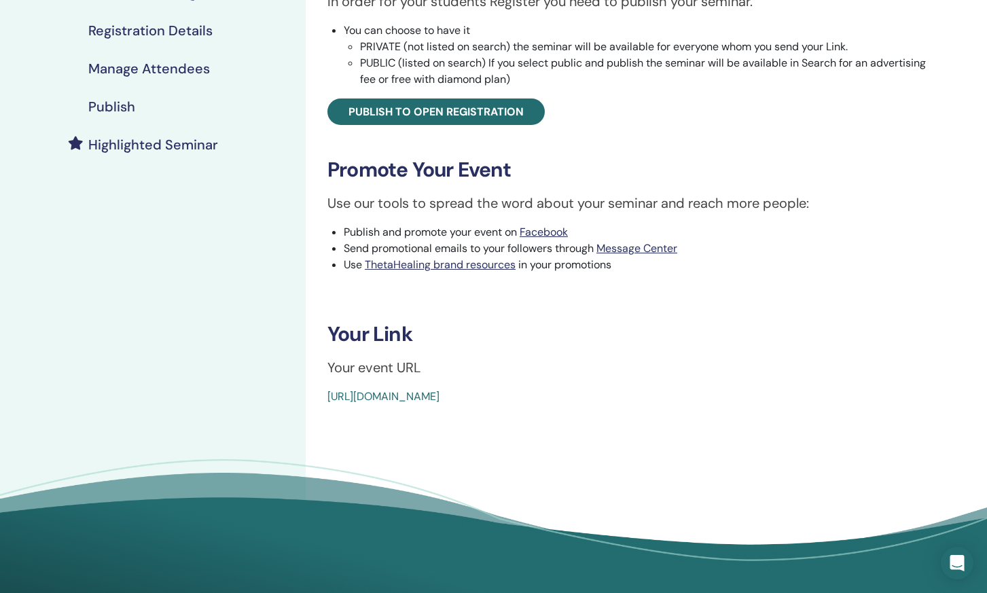
click at [439, 397] on link "[URL][DOMAIN_NAME]" at bounding box center [383, 396] width 112 height 14
